Goal: Task Accomplishment & Management: Manage account settings

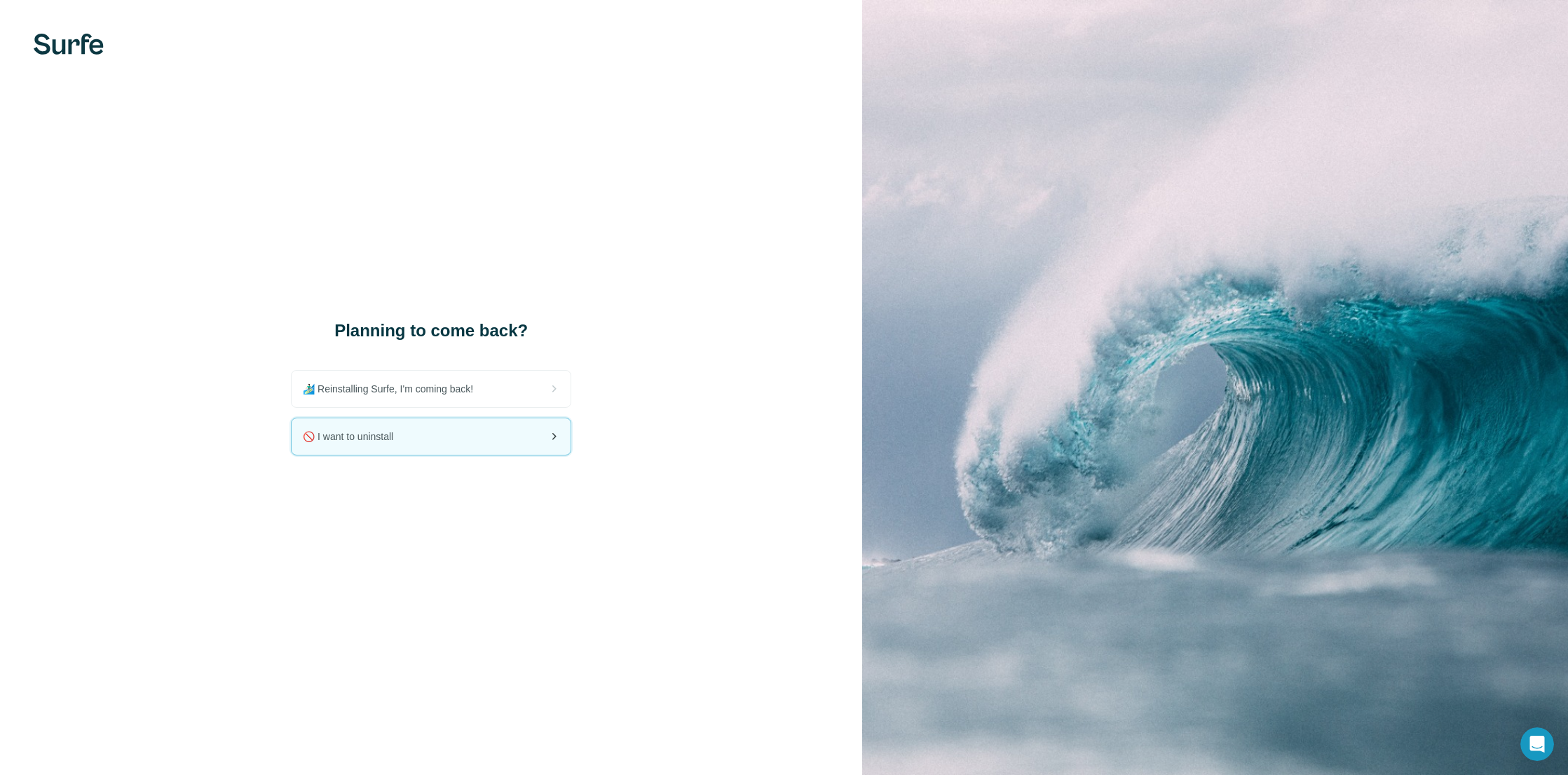
click at [500, 447] on div "🚫 I want to uninstall" at bounding box center [431, 436] width 279 height 37
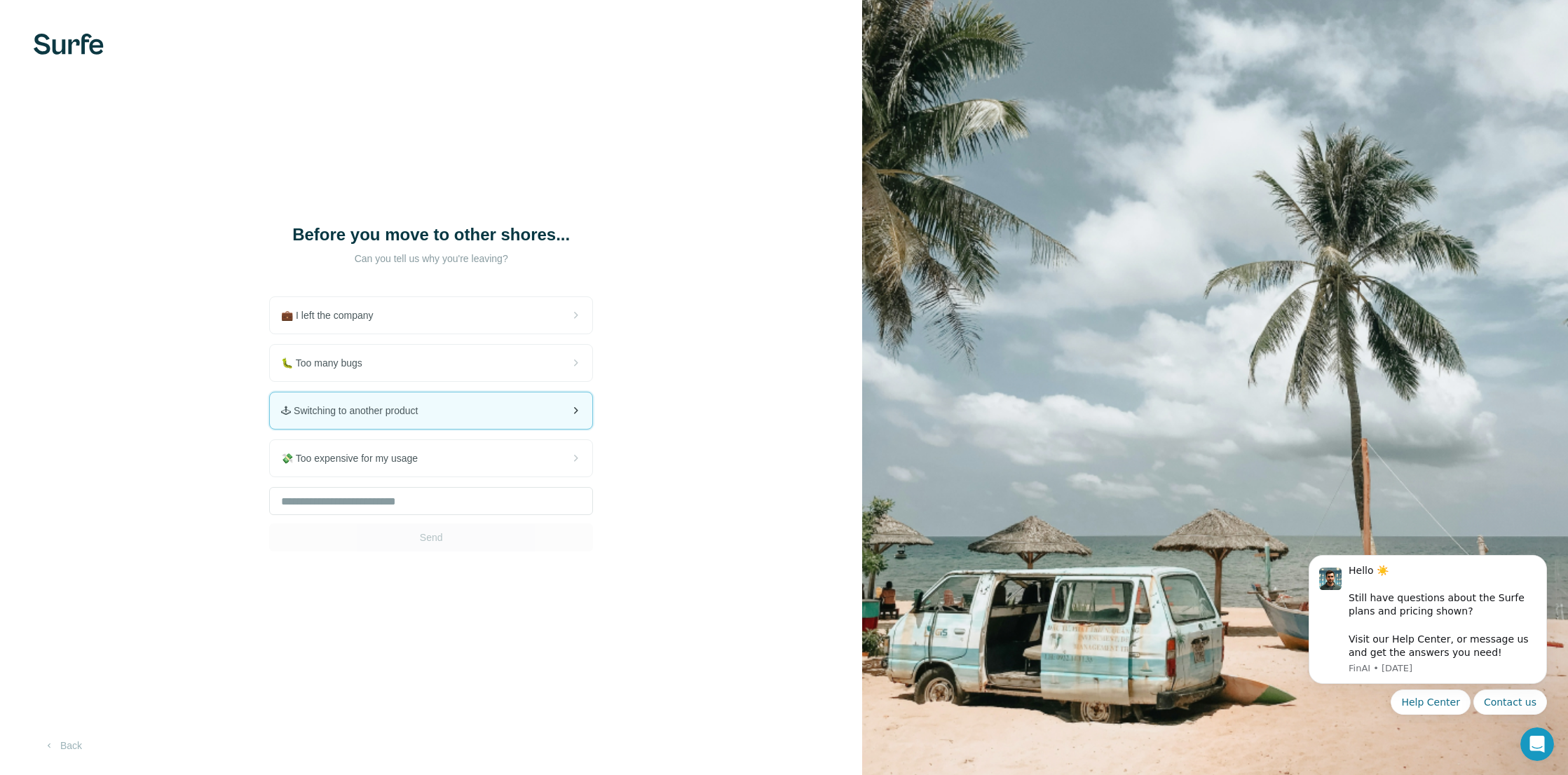
click at [506, 417] on div "🕹 Switching to another product" at bounding box center [431, 410] width 323 height 37
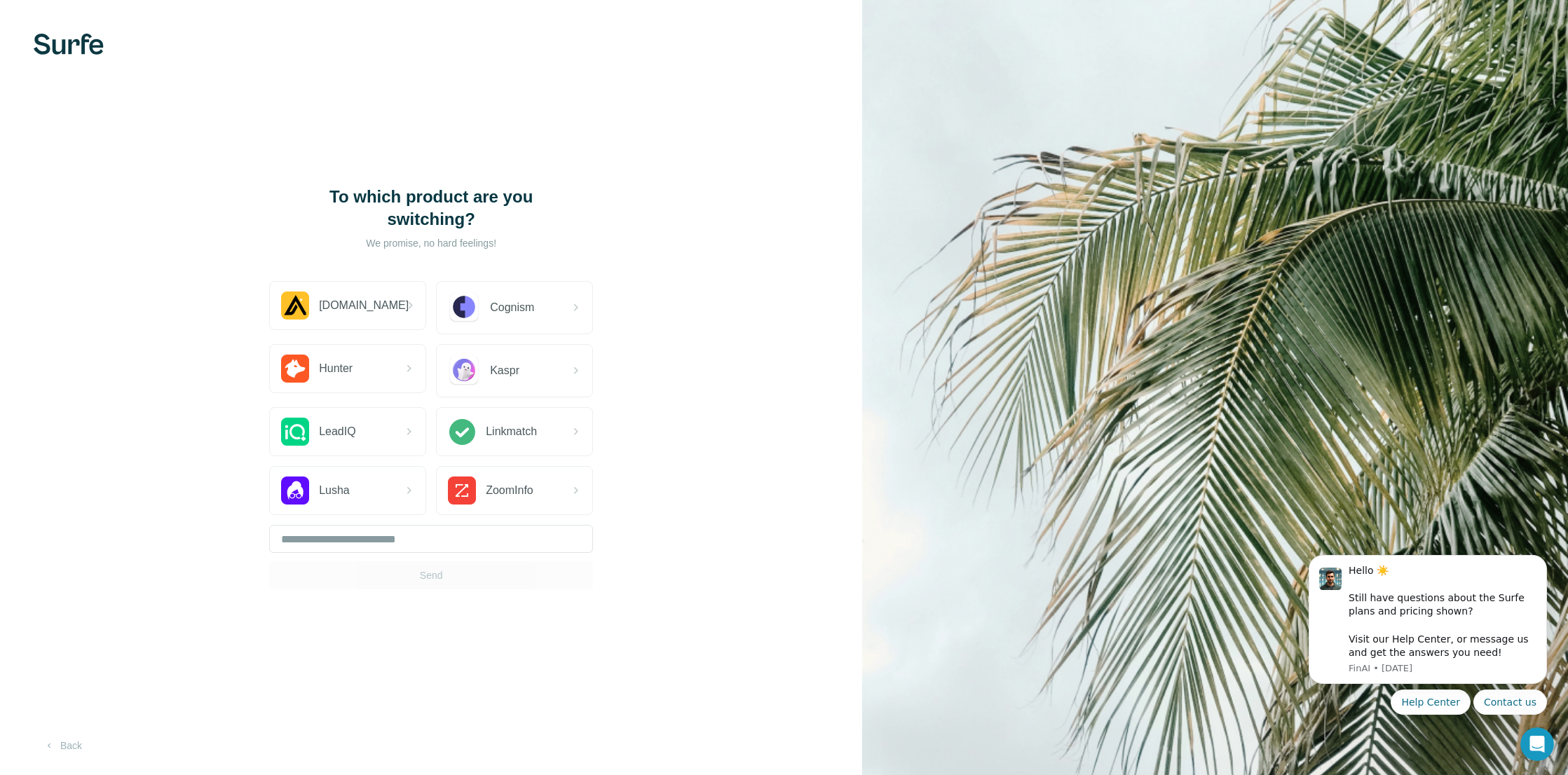
click at [467, 580] on div "Send" at bounding box center [431, 557] width 324 height 65
drag, startPoint x: 323, startPoint y: 310, endPoint x: 509, endPoint y: 544, distance: 298.9
click at [369, 341] on div "[DOMAIN_NAME] Cognism Hunter Kaspr LeadIQ Linkmatch Lusha ZoomInfo Send" at bounding box center [431, 435] width 324 height 308
drag, startPoint x: 366, startPoint y: 322, endPoint x: 369, endPoint y: 328, distance: 6.7
click at [366, 322] on div "[DOMAIN_NAME]" at bounding box center [348, 305] width 156 height 47
